Goal: Information Seeking & Learning: Learn about a topic

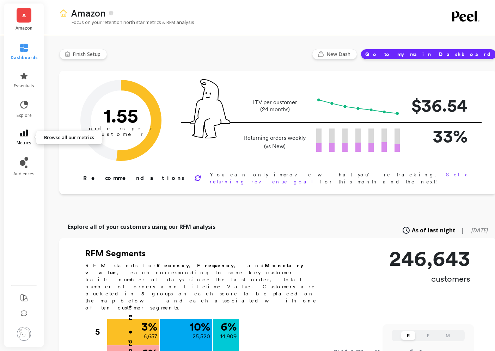
click at [31, 142] on span "metrics" at bounding box center [24, 143] width 15 height 6
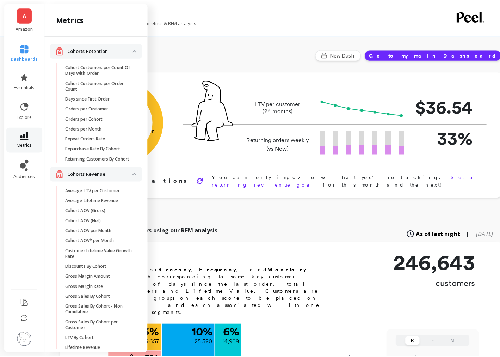
scroll to position [594, 0]
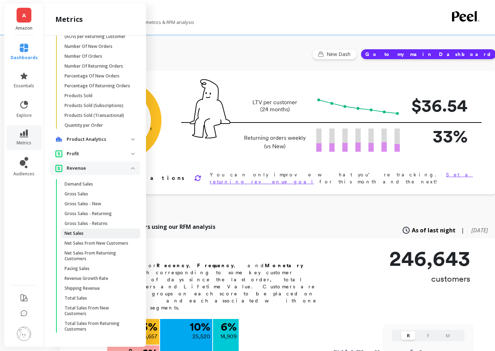
click at [79, 236] on p "Net Sales" at bounding box center [73, 234] width 19 height 6
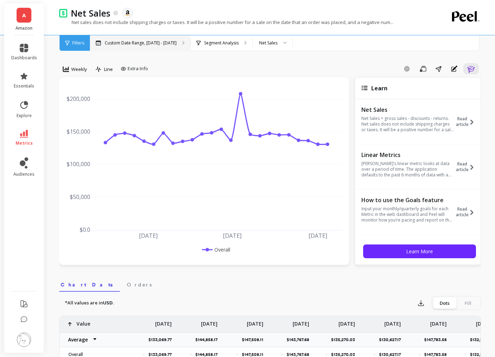
click at [166, 40] on div "Custom Date Range, [DATE] - [DATE]" at bounding box center [140, 43] width 100 height 16
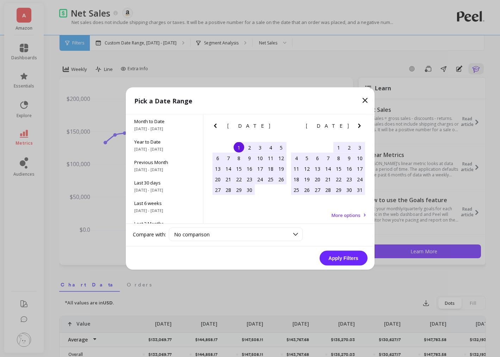
click at [358, 126] on icon "Next Month" at bounding box center [359, 126] width 8 height 8
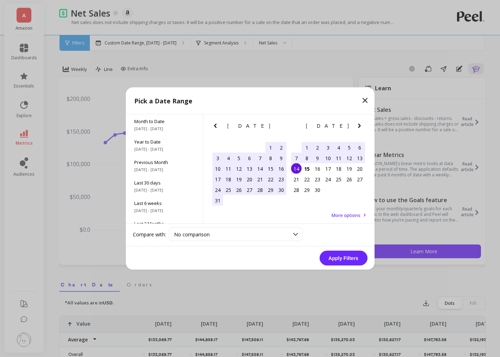
click at [306, 157] on div "8" at bounding box center [307, 158] width 11 height 11
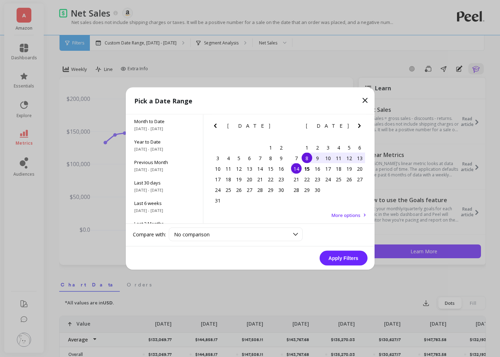
click at [299, 166] on div "14" at bounding box center [296, 168] width 11 height 11
click at [348, 259] on button "Apply Filters" at bounding box center [344, 258] width 48 height 15
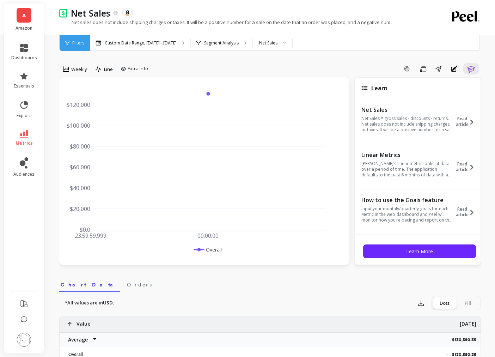
click at [91, 71] on div "Weekly Line Extra Info" at bounding box center [105, 70] width 92 height 14
click at [76, 73] on div "Weekly" at bounding box center [75, 69] width 29 height 12
click at [84, 101] on div "Daily" at bounding box center [85, 98] width 40 height 7
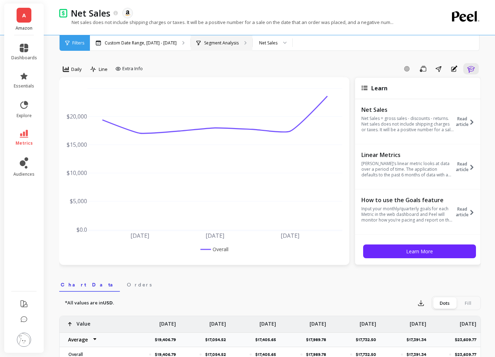
click at [209, 45] on p "Segment Analysis" at bounding box center [221, 43] width 35 height 6
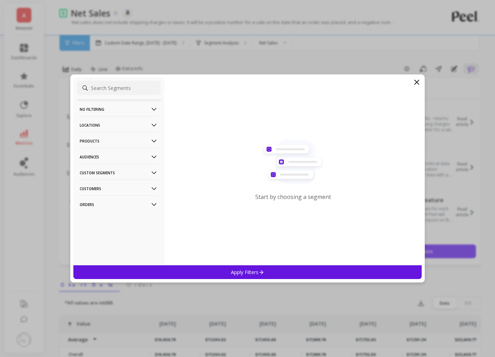
click at [101, 144] on p "Products" at bounding box center [119, 141] width 78 height 18
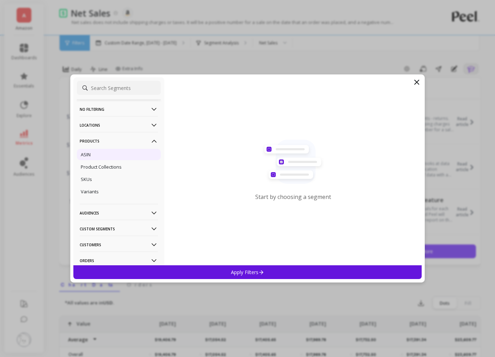
click at [95, 154] on div "ASIN" at bounding box center [119, 154] width 84 height 11
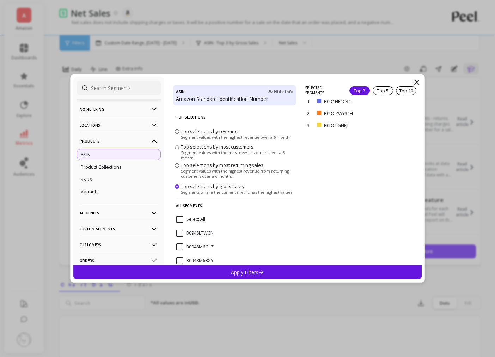
click at [270, 272] on div "Apply Filters" at bounding box center [247, 272] width 348 height 14
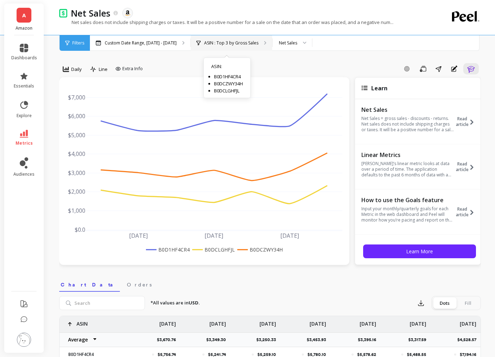
click at [208, 42] on p "ASIN : Top 3 by Gross Sales" at bounding box center [231, 43] width 54 height 6
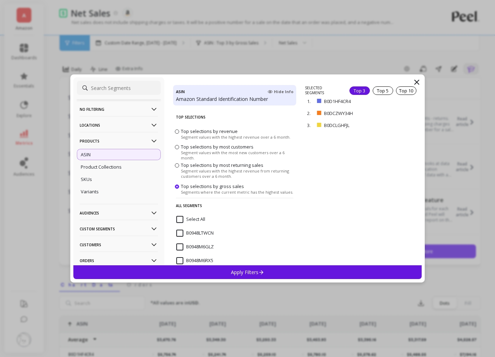
click at [189, 219] on input "Select All" at bounding box center [190, 219] width 29 height 7
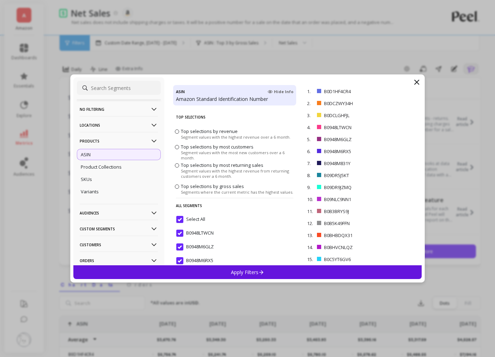
click at [266, 269] on div "Apply Filters" at bounding box center [247, 272] width 348 height 14
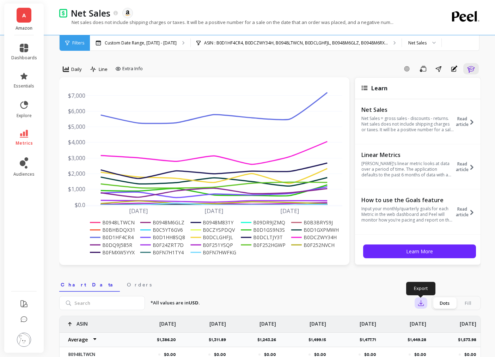
click at [420, 304] on icon "button" at bounding box center [420, 302] width 7 height 7
click at [437, 323] on span "CSV" at bounding box center [434, 322] width 10 height 7
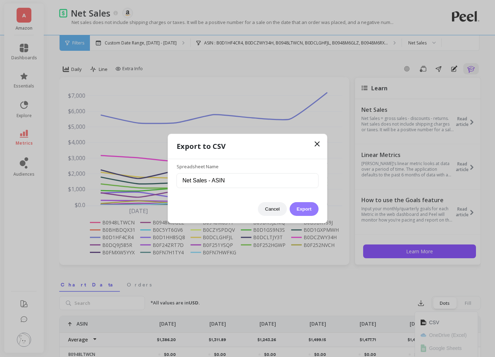
click at [314, 206] on button "Export" at bounding box center [303, 209] width 29 height 14
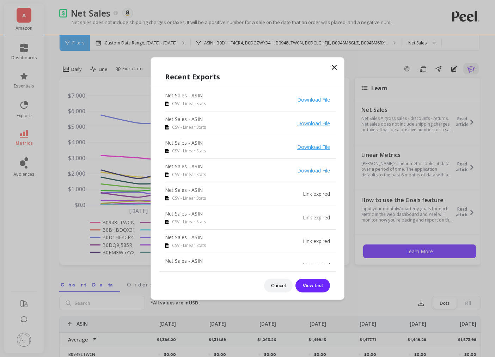
drag, startPoint x: 54, startPoint y: 16, endPoint x: 48, endPoint y: 15, distance: 6.0
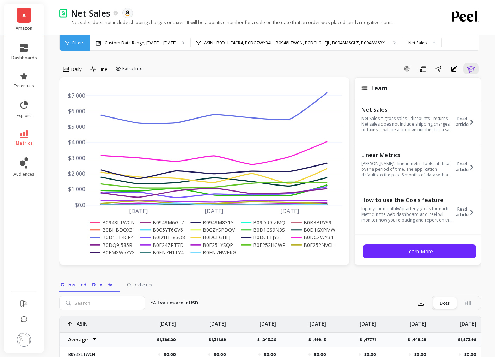
click at [32, 16] on div "A Amazon" at bounding box center [23, 20] width 39 height 32
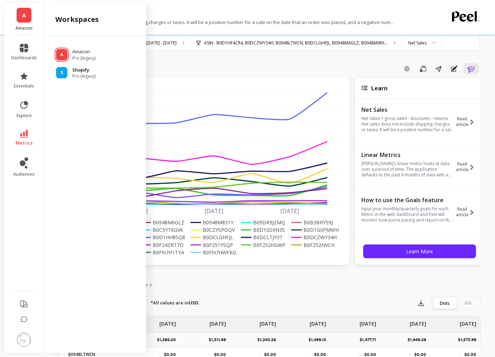
click at [75, 72] on p "Shopify" at bounding box center [83, 70] width 23 height 7
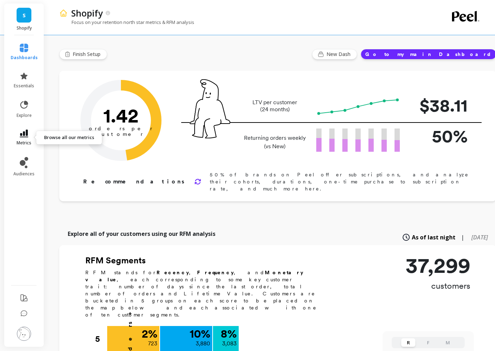
click at [21, 138] on link "metrics" at bounding box center [24, 138] width 27 height 16
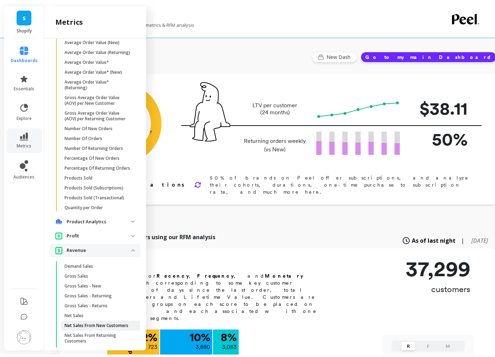
scroll to position [629, 0]
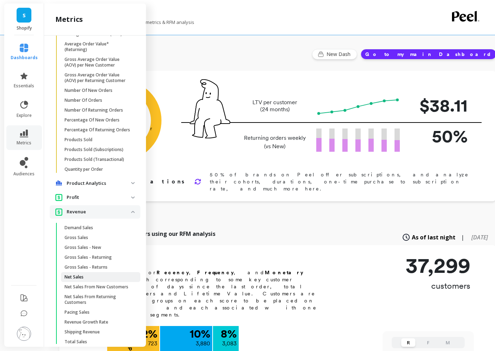
click at [76, 280] on p "Net Sales" at bounding box center [73, 278] width 19 height 6
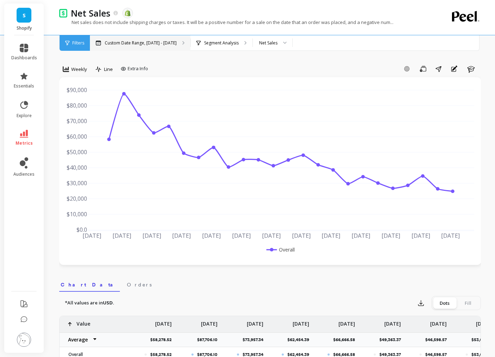
click at [160, 42] on p "Custom Date Range, [DATE] - [DATE]" at bounding box center [141, 43] width 72 height 6
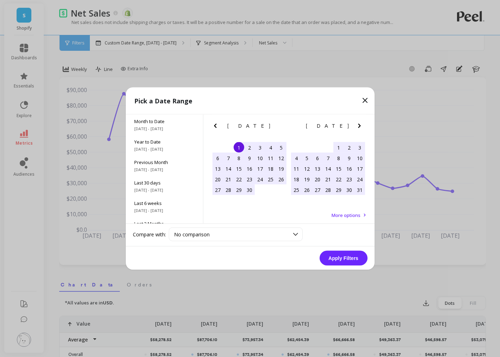
click at [362, 122] on icon "Next Month" at bounding box center [359, 126] width 8 height 8
click at [361, 123] on icon "Next Month" at bounding box center [359, 126] width 8 height 8
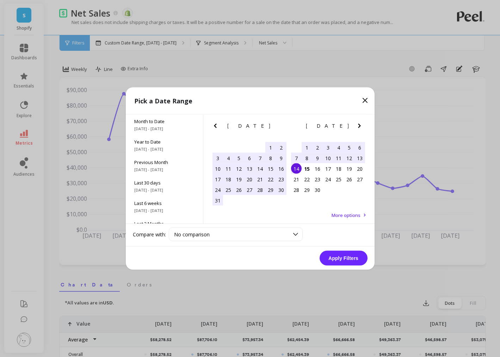
click at [304, 156] on div "8" at bounding box center [307, 158] width 11 height 11
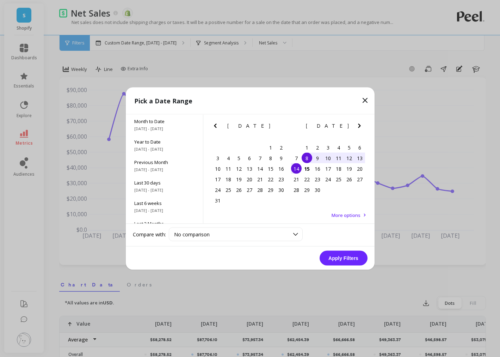
click at [298, 166] on div "14" at bounding box center [296, 168] width 11 height 11
click at [347, 258] on button "Apply Filters" at bounding box center [344, 258] width 48 height 15
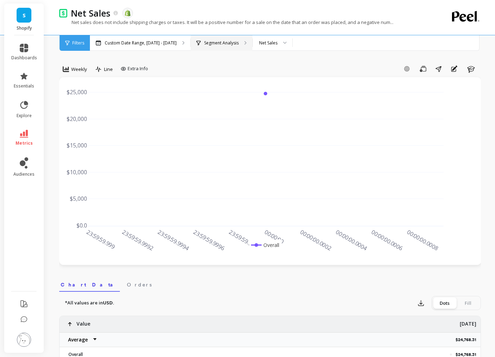
click at [200, 42] on div "Segment Analysis" at bounding box center [217, 43] width 42 height 6
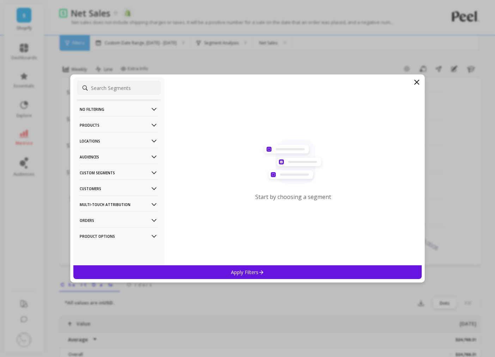
click at [99, 125] on p "Products" at bounding box center [119, 125] width 78 height 18
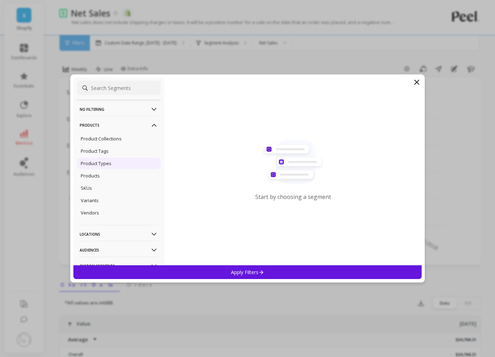
click at [104, 162] on p "Product Types" at bounding box center [96, 163] width 31 height 6
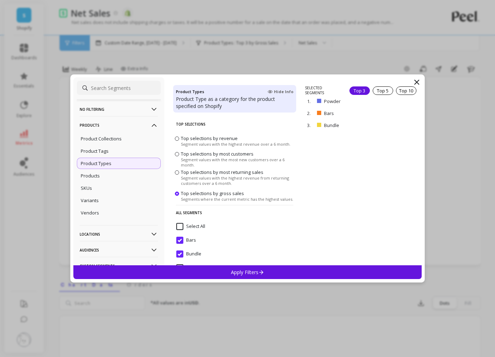
click at [253, 272] on p "Apply Filters" at bounding box center [247, 272] width 33 height 7
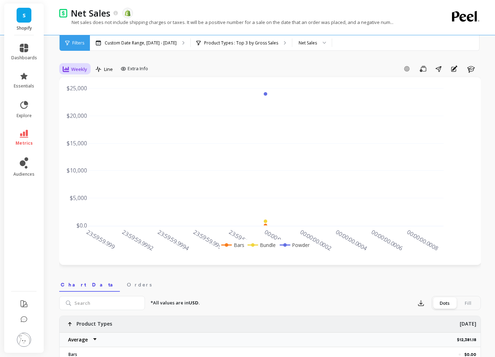
click at [81, 67] on span "Weekly" at bounding box center [79, 69] width 16 height 7
click at [79, 97] on div "Daily" at bounding box center [85, 98] width 40 height 7
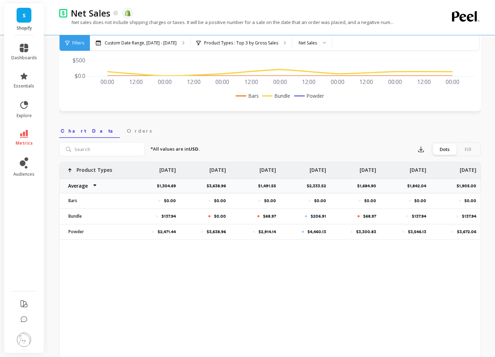
scroll to position [141, 0]
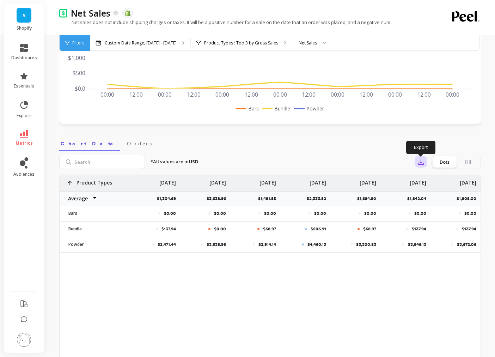
click at [418, 162] on icon "button" at bounding box center [420, 161] width 7 height 7
click at [430, 179] on span "CSV" at bounding box center [434, 181] width 10 height 7
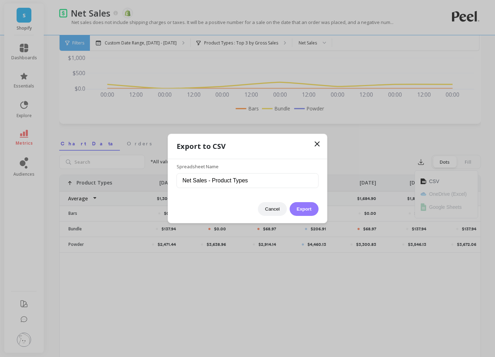
click at [299, 209] on button "Export" at bounding box center [303, 209] width 29 height 14
